Goal: Contribute content

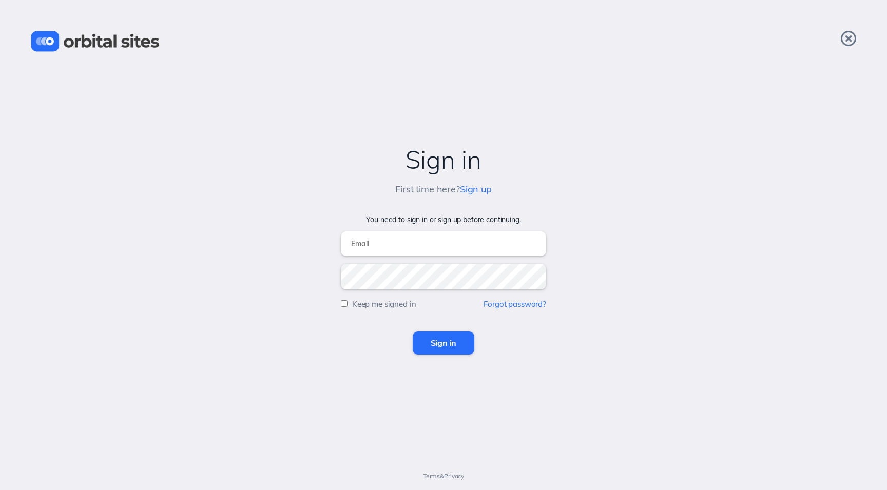
type input "[EMAIL_ADDRESS][DOMAIN_NAME]"
click at [443, 343] on input "Sign in" at bounding box center [444, 343] width 62 height 23
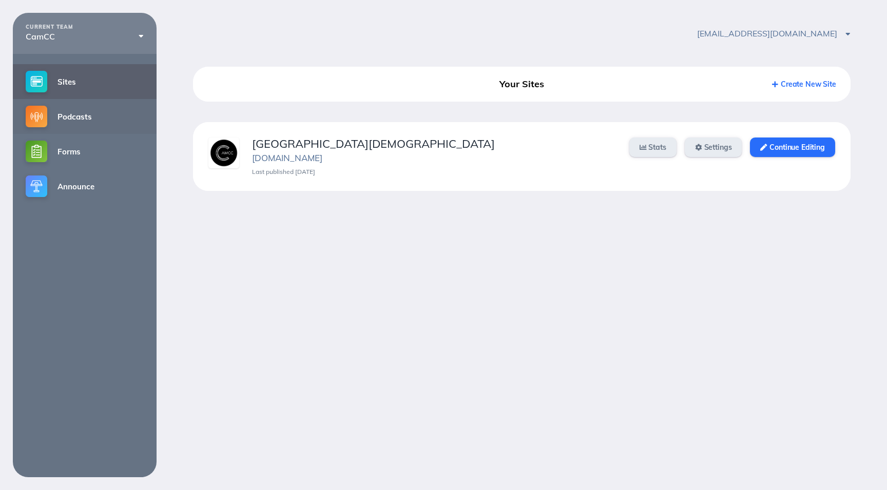
click at [73, 119] on link "Podcasts" at bounding box center [85, 116] width 144 height 35
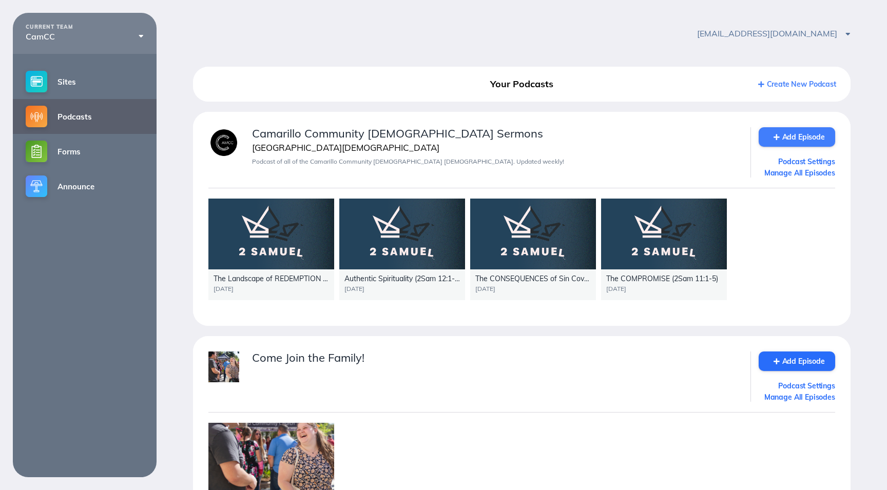
click at [803, 135] on link "Add Episode" at bounding box center [797, 137] width 76 height 20
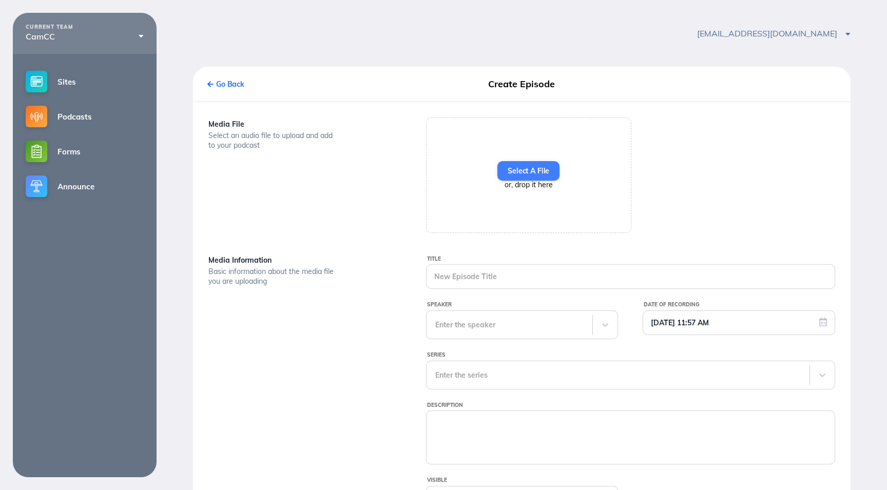
click at [541, 174] on label "Select A File" at bounding box center [528, 171] width 62 height 20
click at [0, 0] on input "Select A File" at bounding box center [0, 0] width 0 height 0
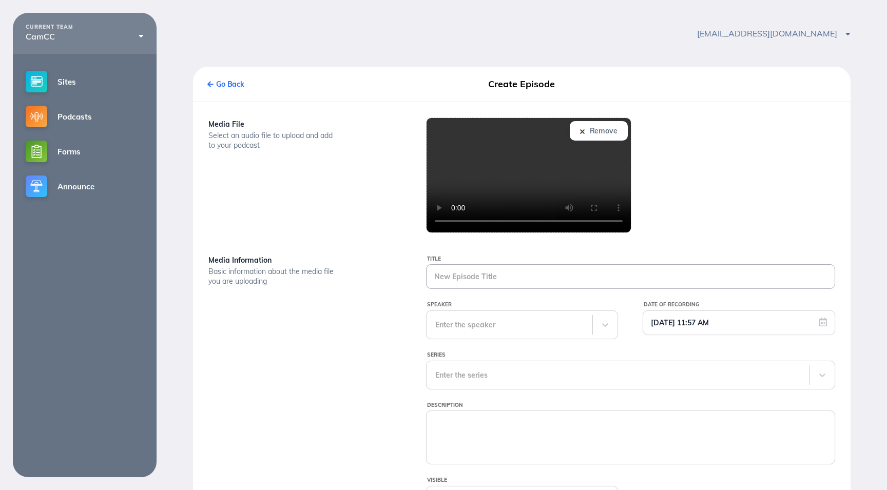
click at [484, 279] on input "Title" at bounding box center [630, 277] width 408 height 24
paste input "The Success of Having a_2 _12_26_31"
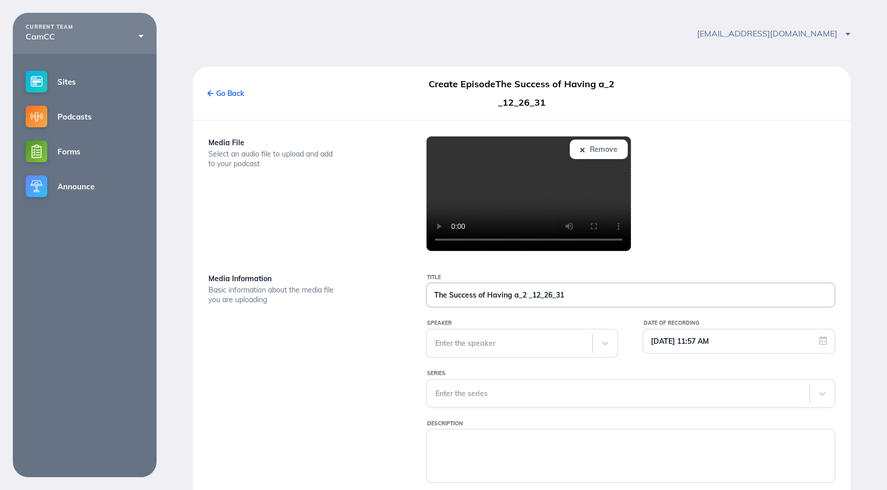
click at [520, 297] on input "The Success of Having a_2 _12_26_31" at bounding box center [630, 295] width 408 height 24
type input "The Success of Having a #2 (2 [PERSON_NAME] 12:26-31)"
click at [488, 341] on div "Title The Success of Having a #2 (2 [PERSON_NAME] 12:26-31) Speaker Enter the s…" at bounding box center [630, 429] width 435 height 315
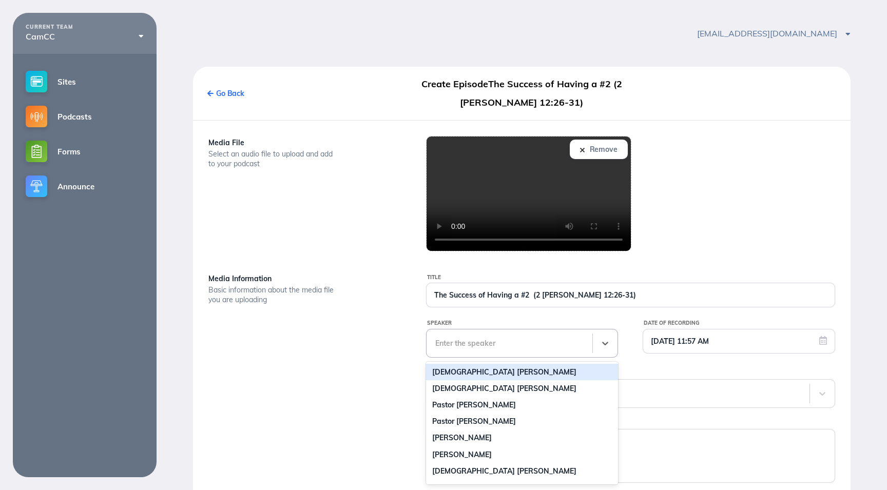
scroll to position [31, 0]
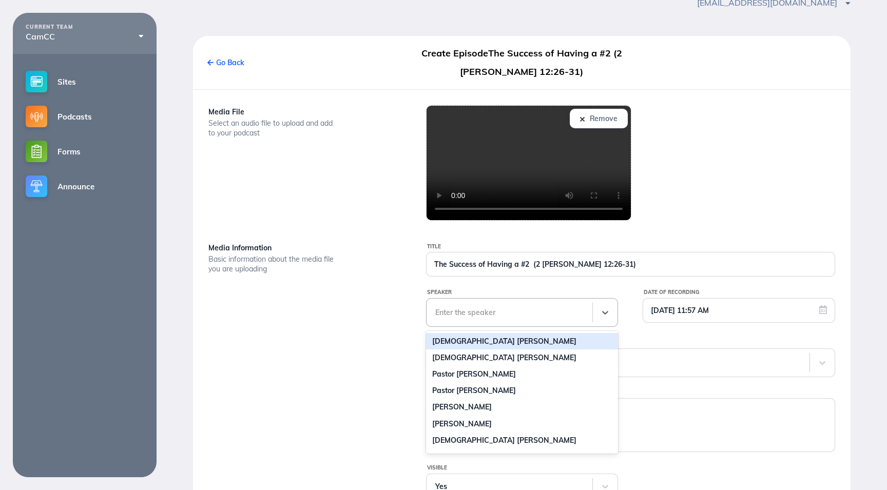
click at [481, 337] on div "[DEMOGRAPHIC_DATA] [PERSON_NAME]" at bounding box center [522, 341] width 192 height 16
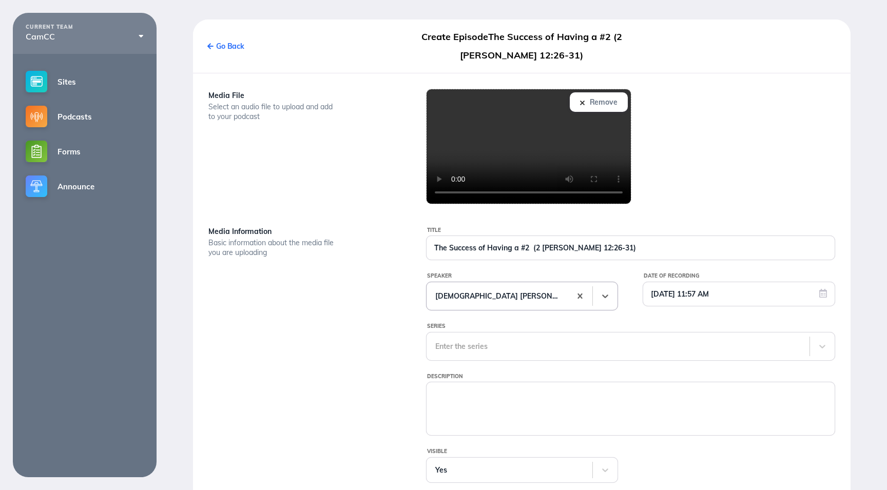
click at [467, 361] on div "Enter the series" at bounding box center [630, 346] width 409 height 29
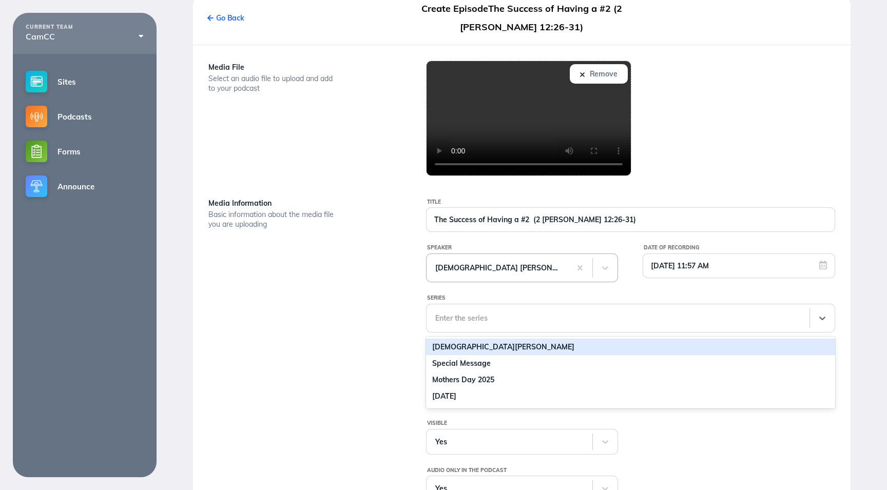
scroll to position [82, 0]
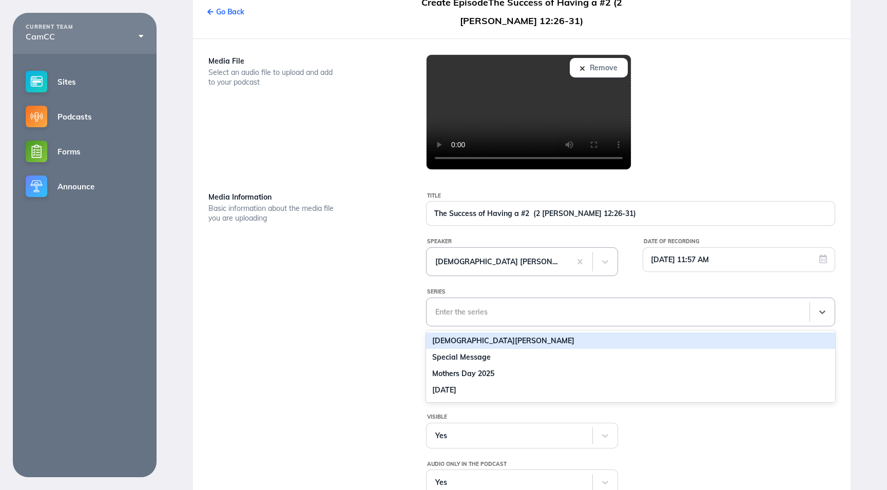
click at [463, 345] on div "[DEMOGRAPHIC_DATA][PERSON_NAME]" at bounding box center [630, 341] width 409 height 16
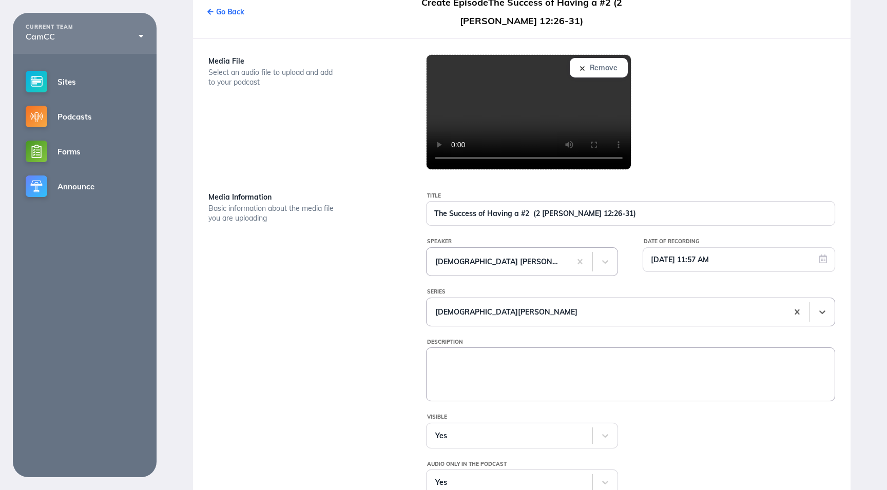
click at [464, 359] on textarea "Description" at bounding box center [630, 373] width 408 height 51
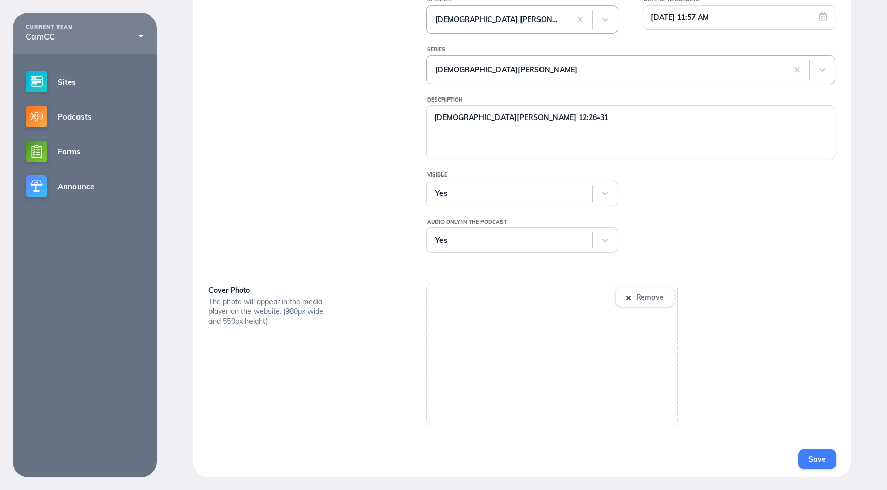
scroll to position [325, 0]
type textarea "[DEMOGRAPHIC_DATA][PERSON_NAME] 12:26-31"
click at [812, 453] on button "Save" at bounding box center [816, 460] width 37 height 20
